Goal: Task Accomplishment & Management: Manage account settings

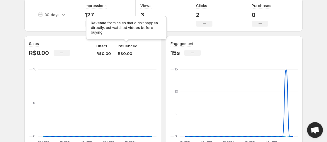
scroll to position [20, 0]
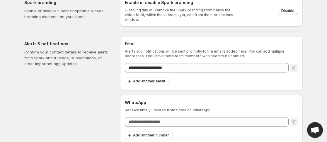
scroll to position [19, 0]
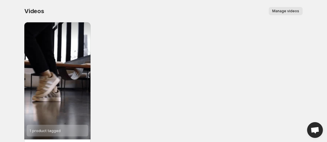
click at [288, 9] on span "Manage videos" at bounding box center [285, 11] width 27 height 5
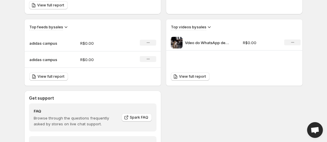
scroll to position [262, 0]
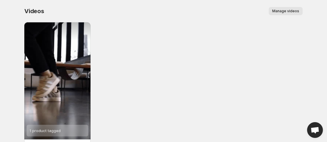
click at [287, 7] on div "Videos. This page is ready Videos Manage videos More actions Manage videos" at bounding box center [163, 11] width 278 height 22
click at [287, 9] on button "Manage videos" at bounding box center [286, 11] width 34 height 8
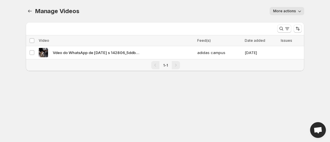
click at [287, 11] on span "More actions" at bounding box center [284, 11] width 23 height 5
